Goal: Task Accomplishment & Management: Manage account settings

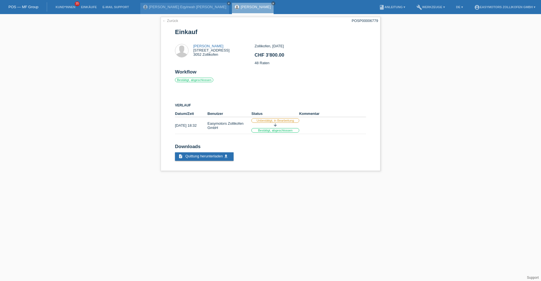
click at [215, 177] on html "POS — MF Group Kund*innen 35 Einkäufe E-Mail Support Sarah Esi Eqyirwah Kyei cl…" at bounding box center [270, 88] width 541 height 177
click at [75, 7] on link "Kund*innen" at bounding box center [65, 6] width 25 height 3
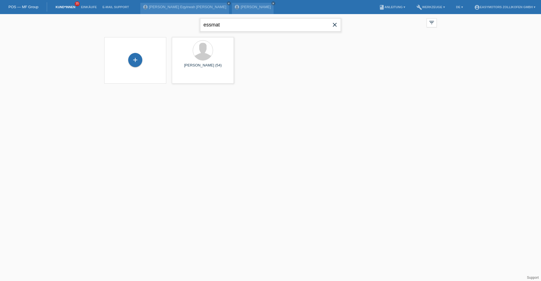
drag, startPoint x: 243, startPoint y: 27, endPoint x: 137, endPoint y: 28, distance: 106.0
click at [137, 28] on div "essmat close filter_list view_module Alle Kund*innen anzeigen star Markierte Ku…" at bounding box center [270, 24] width 338 height 20
type input "layla"
click at [190, 77] on span "Anzeigen" at bounding box center [187, 79] width 15 height 4
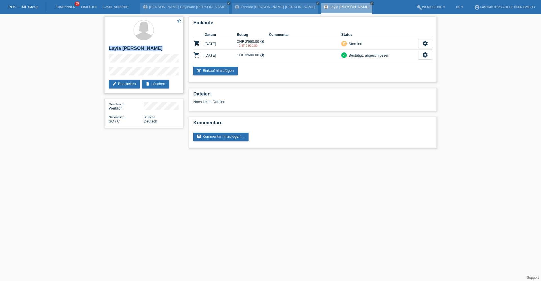
click at [134, 59] on div "star_border Layla Aaden Muumin edit Bearbeiten delete Löschen" at bounding box center [143, 55] width 79 height 76
click at [87, 8] on link "Einkäufe" at bounding box center [88, 6] width 21 height 3
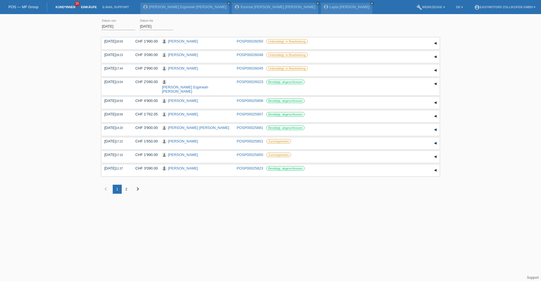
click at [71, 9] on li "Kund*innen 35" at bounding box center [65, 7] width 25 height 14
click at [71, 8] on link "Kund*innen" at bounding box center [65, 6] width 25 height 3
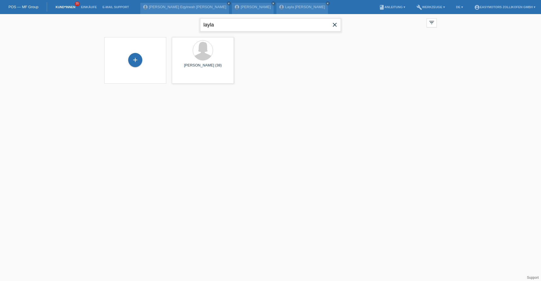
drag, startPoint x: 127, startPoint y: 18, endPoint x: 114, endPoint y: 17, distance: 13.0
click at [114, 17] on div "layla close filter_list view_module Alle Kund*innen anzeigen star Markierte Kun…" at bounding box center [270, 24] width 338 height 20
type input "nagan"
click at [253, 78] on span "Anzeigen" at bounding box center [255, 79] width 15 height 4
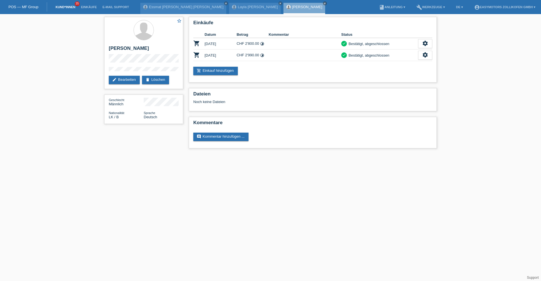
click at [71, 6] on link "Kund*innen" at bounding box center [65, 6] width 25 height 3
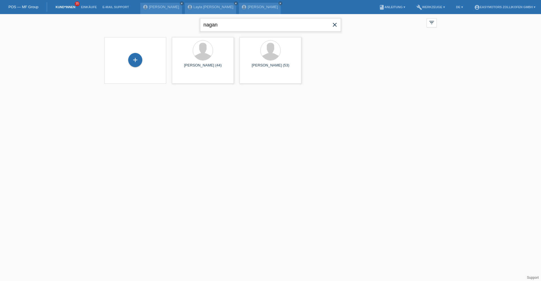
drag, startPoint x: 231, startPoint y: 26, endPoint x: 99, endPoint y: 26, distance: 131.7
click at [99, 26] on div "nagan close filter_list view_module Alle Kund*innen anzeigen star Markierte Kun…" at bounding box center [270, 52] width 541 height 77
type input "kameri"
click at [200, 72] on div "Altin Kameri (19)" at bounding box center [202, 67] width 53 height 9
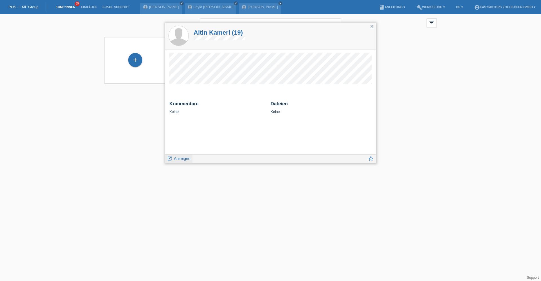
click at [182, 156] on link "launch Anzeigen" at bounding box center [178, 158] width 23 height 7
click at [181, 159] on span "Anzeigen" at bounding box center [182, 158] width 16 height 5
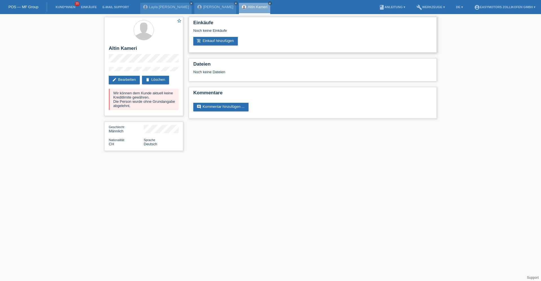
click at [212, 35] on div "Noch keine Einkäufe" at bounding box center [312, 32] width 239 height 8
click at [209, 38] on link "add_shopping_cart Einkauf hinzufügen" at bounding box center [215, 41] width 45 height 8
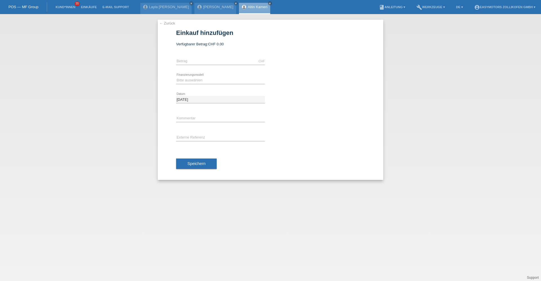
click at [173, 25] on link "← Zurück" at bounding box center [167, 23] width 16 height 4
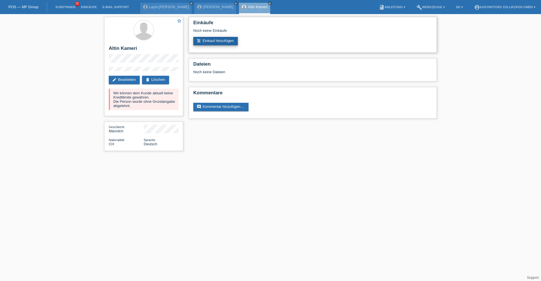
click at [220, 43] on link "add_shopping_cart Einkauf hinzufügen" at bounding box center [215, 41] width 45 height 8
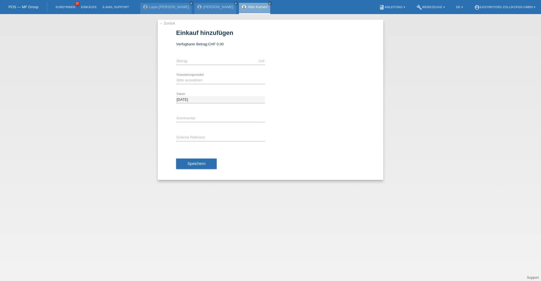
click at [227, 56] on div "CHF error [GEOGRAPHIC_DATA]" at bounding box center [220, 61] width 89 height 19
click at [220, 64] on input "text" at bounding box center [220, 61] width 89 height 7
type input "4790.00"
click at [187, 82] on select "Bitte auswählen Fixe Raten Kauf auf Rechnung mit Teilzahlungsoption" at bounding box center [220, 80] width 89 height 7
select select "68"
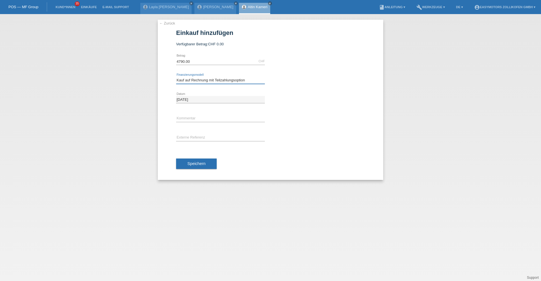
click at [176, 77] on select "Bitte auswählen Fixe Raten Kauf auf Rechnung mit Teilzahlungsoption" at bounding box center [220, 80] width 89 height 7
click at [198, 163] on span "Speichern" at bounding box center [196, 164] width 18 height 5
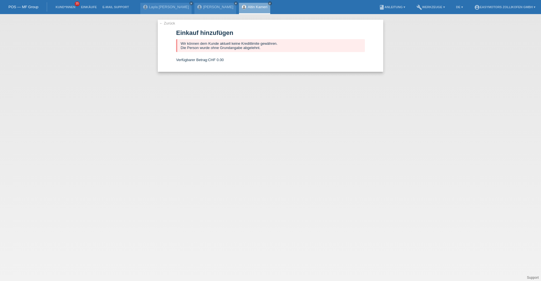
click at [242, 8] on div "[PERSON_NAME] close" at bounding box center [254, 8] width 31 height 11
click at [72, 7] on link "Kund*innen" at bounding box center [65, 6] width 25 height 3
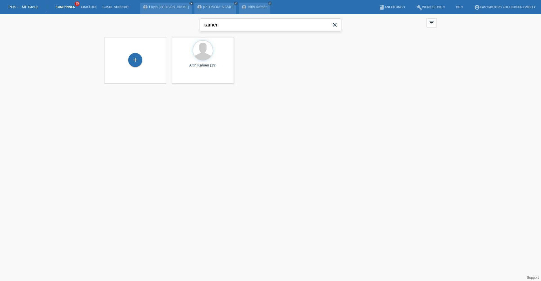
drag, startPoint x: 219, startPoint y: 28, endPoint x: 179, endPoint y: 25, distance: 39.9
click at [179, 25] on div "kameri close filter_list view_module Alle Kund*innen anzeigen star Markierte [P…" at bounding box center [270, 24] width 338 height 20
type input "jehona"
click at [196, 77] on div "launch Anzeigen" at bounding box center [184, 79] width 25 height 8
click at [190, 76] on div "launch Anzeigen" at bounding box center [184, 79] width 25 height 8
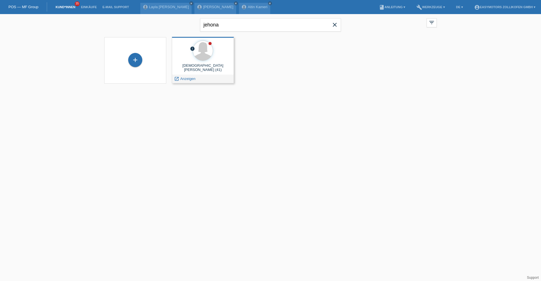
click at [189, 80] on span "Anzeigen" at bounding box center [187, 79] width 15 height 4
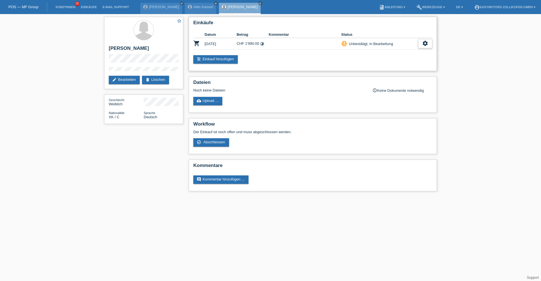
click at [424, 45] on icon "settings" at bounding box center [425, 43] width 6 height 6
click at [403, 52] on div "fullscreen Anzeigen" at bounding box center [405, 52] width 91 height 8
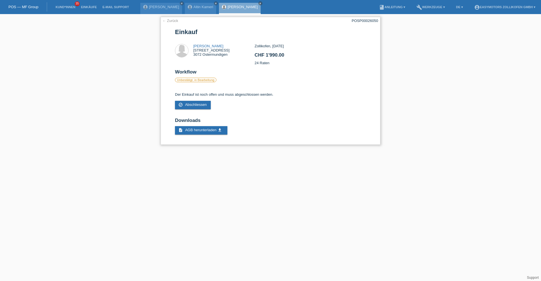
click at [167, 20] on link "← Zurück" at bounding box center [170, 21] width 16 height 4
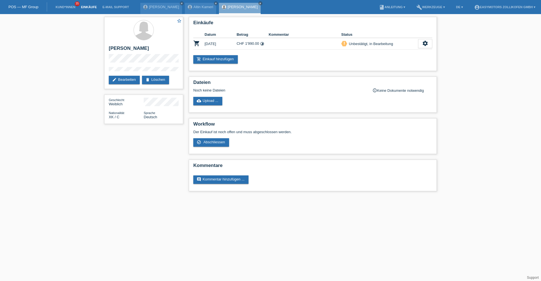
click at [94, 6] on link "Einkäufe" at bounding box center [88, 6] width 21 height 3
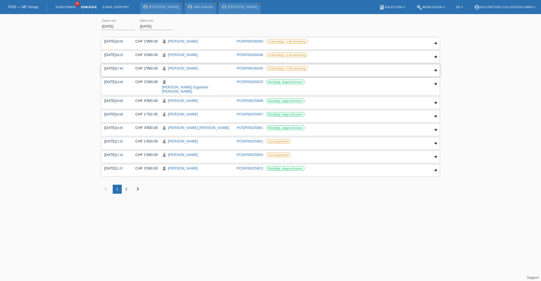
click at [191, 68] on link "Dimitri Stelmakh" at bounding box center [183, 68] width 30 height 4
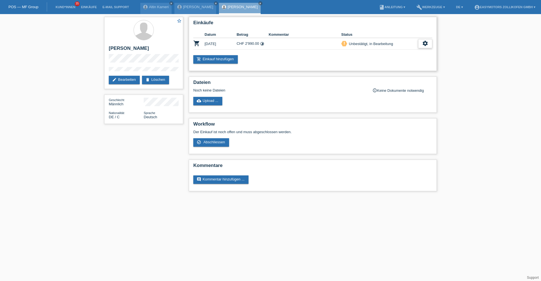
click at [426, 41] on icon "settings" at bounding box center [425, 43] width 6 height 6
click at [394, 67] on div "check_circle_outline Abschliessen" at bounding box center [396, 69] width 71 height 8
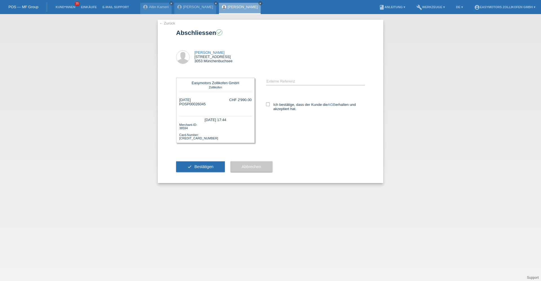
click at [262, 102] on div "error Externe Referenz AGB" at bounding box center [310, 97] width 110 height 50
click at [267, 106] on icon at bounding box center [268, 105] width 4 height 4
click at [267, 106] on input "Ich bestätige, dass der Kunde die AGB erhalten und akzeptiert hat." at bounding box center [268, 105] width 4 height 4
checkbox input "true"
click at [211, 173] on div "check Bestätigen" at bounding box center [200, 167] width 49 height 33
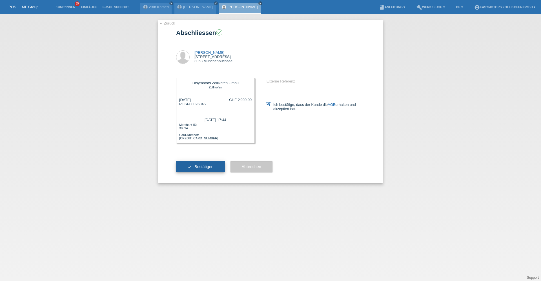
click at [211, 171] on button "check Bestätigen" at bounding box center [200, 167] width 49 height 11
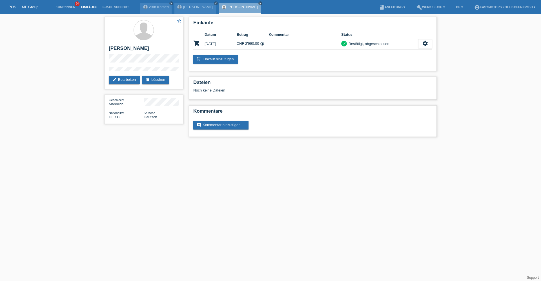
click at [85, 6] on link "Einkäufe" at bounding box center [88, 6] width 21 height 3
